Goal: Task Accomplishment & Management: Manage account settings

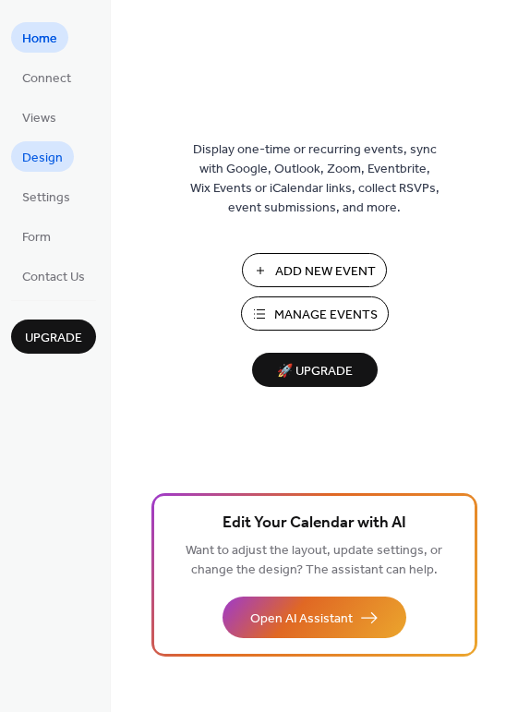
click at [55, 162] on span "Design" at bounding box center [42, 158] width 41 height 19
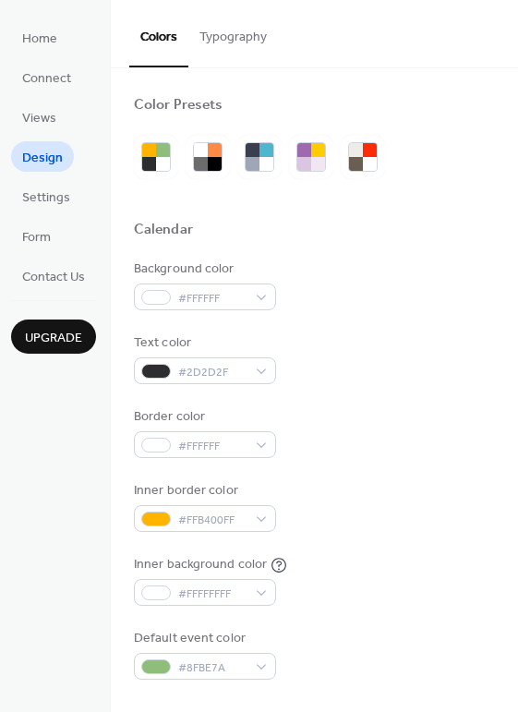
click at [276, 9] on div "Colors Typography" at bounding box center [314, 34] width 407 height 68
click at [271, 20] on button "Typography" at bounding box center [233, 33] width 90 height 66
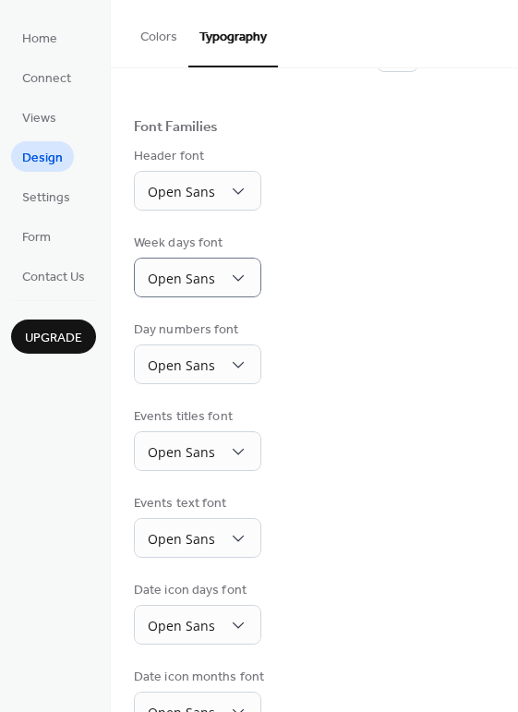
scroll to position [129, 0]
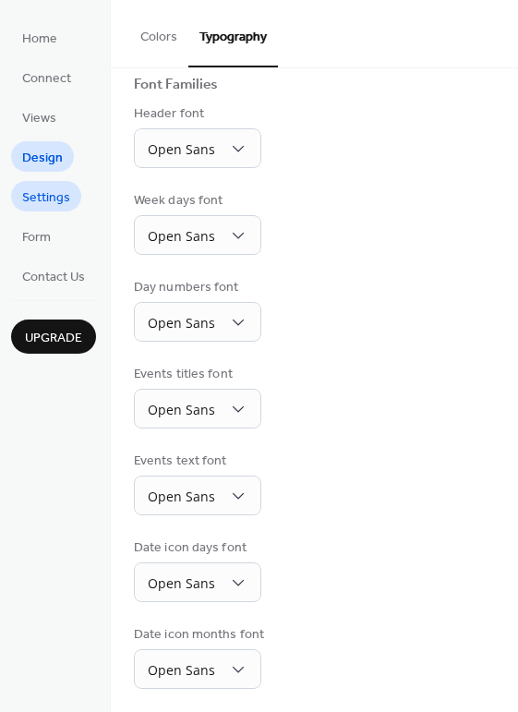
click at [56, 196] on span "Settings" at bounding box center [46, 197] width 48 height 19
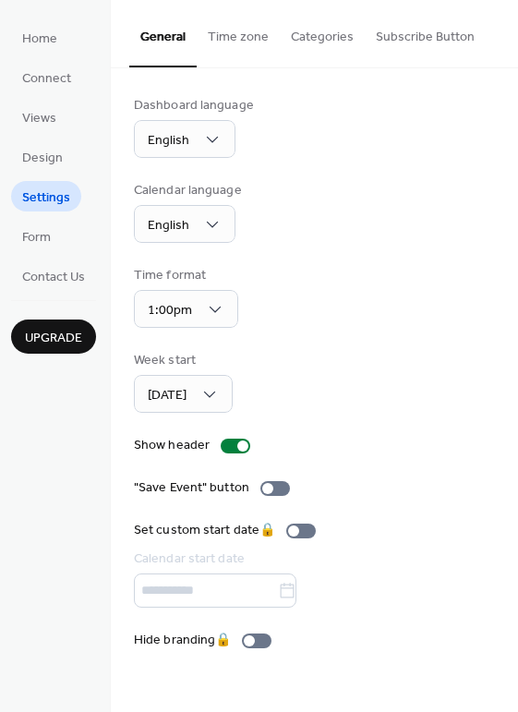
click at [304, 41] on button "Categories" at bounding box center [322, 33] width 85 height 66
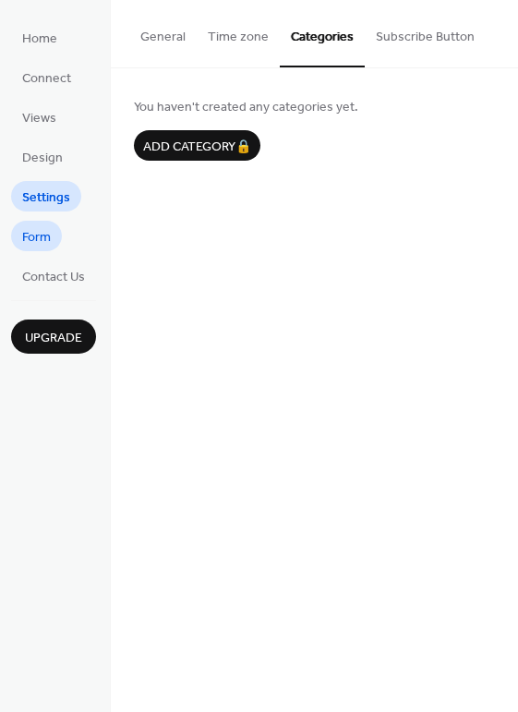
click at [40, 241] on span "Form" at bounding box center [36, 237] width 29 height 19
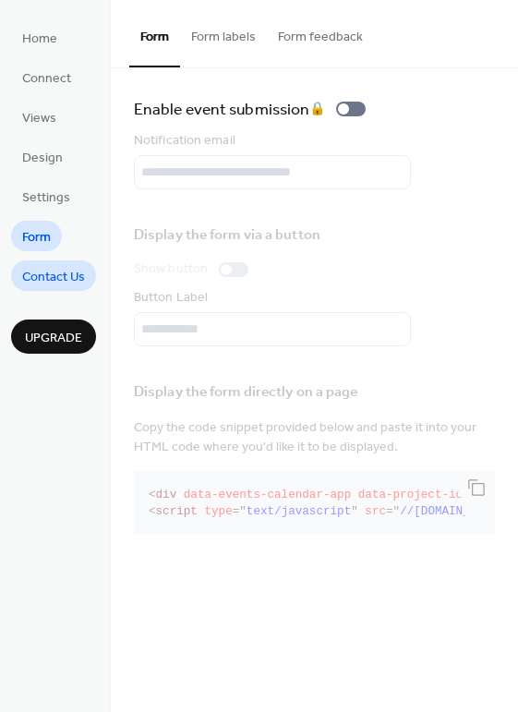
click at [49, 284] on span "Contact Us" at bounding box center [53, 277] width 63 height 19
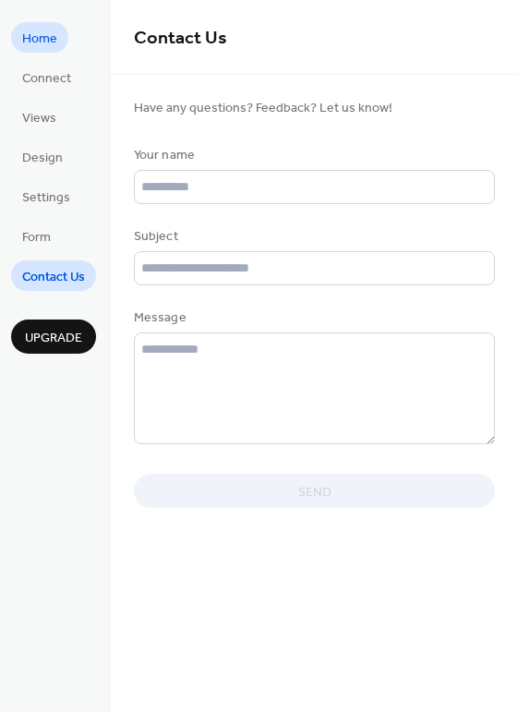
click at [48, 30] on span "Home" at bounding box center [39, 39] width 35 height 19
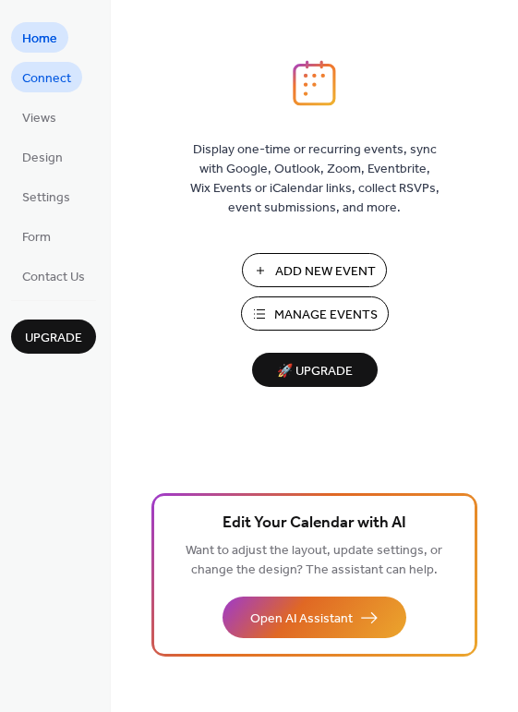
click at [50, 69] on span "Connect" at bounding box center [46, 78] width 49 height 19
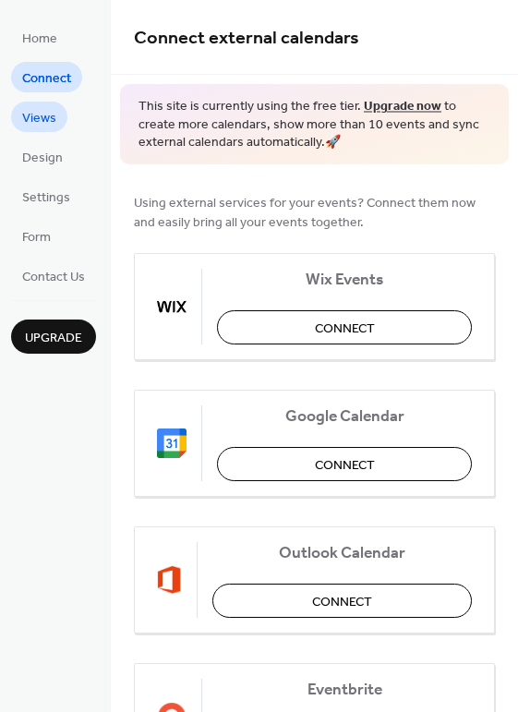
click at [47, 117] on span "Views" at bounding box center [39, 118] width 34 height 19
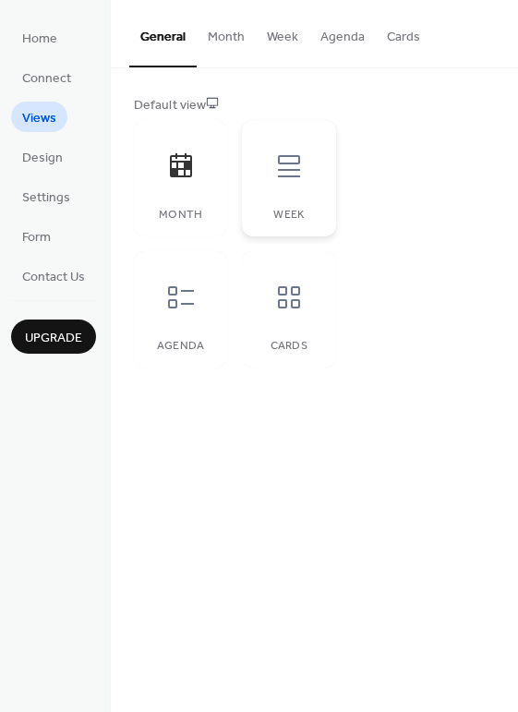
click at [292, 187] on div at bounding box center [288, 166] width 55 height 55
click at [192, 299] on icon at bounding box center [181, 298] width 30 height 30
click at [281, 321] on div at bounding box center [288, 297] width 55 height 55
click at [282, 194] on div "Week" at bounding box center [288, 178] width 93 height 116
click at [227, 27] on button "Month" at bounding box center [226, 33] width 59 height 66
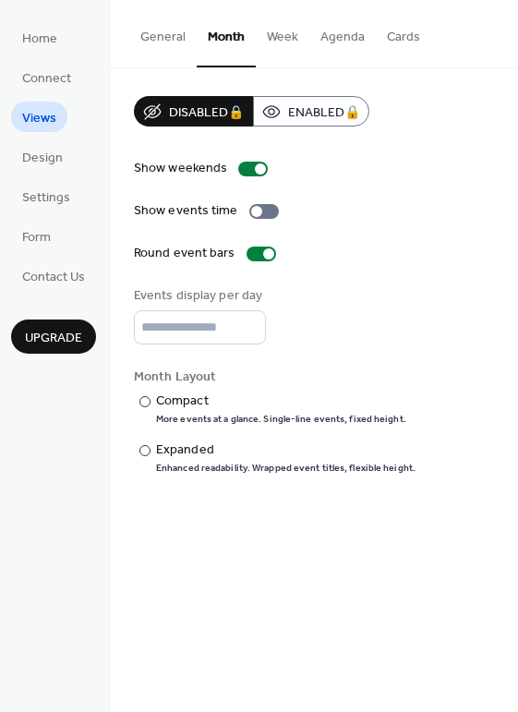
click at [278, 51] on button "Week" at bounding box center [283, 33] width 54 height 66
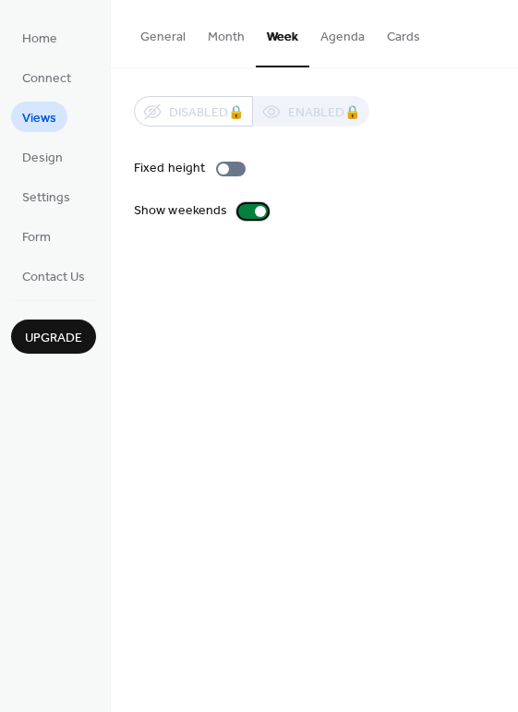
click at [239, 209] on div at bounding box center [253, 211] width 30 height 15
click at [228, 170] on div at bounding box center [231, 169] width 30 height 15
click at [221, 174] on div at bounding box center [231, 169] width 30 height 15
